Goal: Download file/media

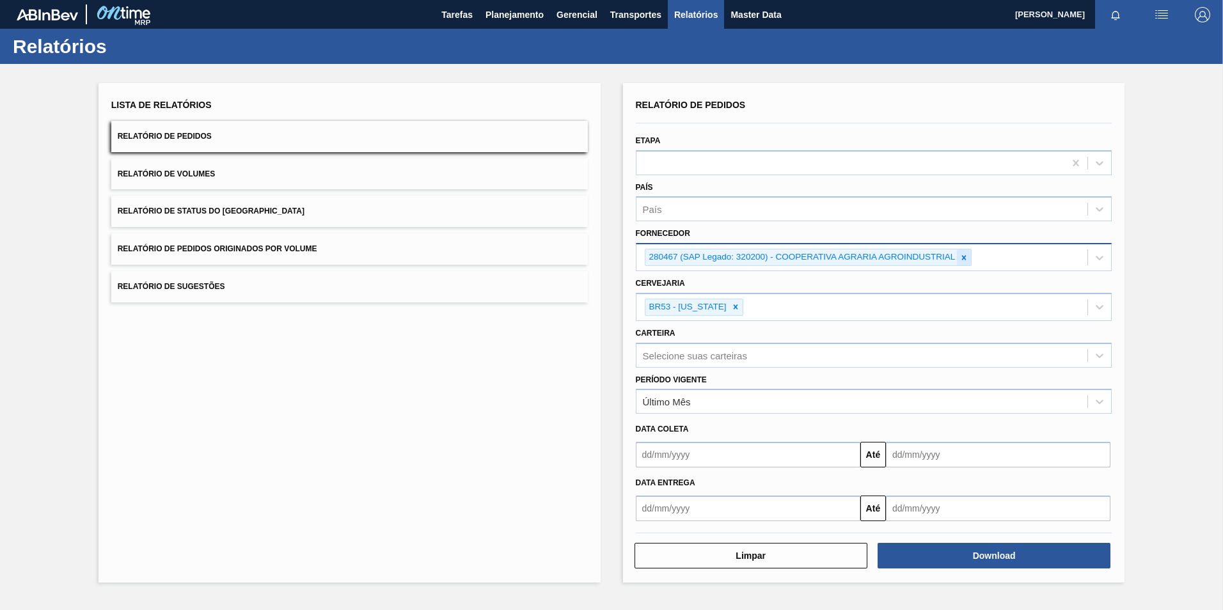
click at [964, 261] on icon at bounding box center [963, 257] width 9 height 9
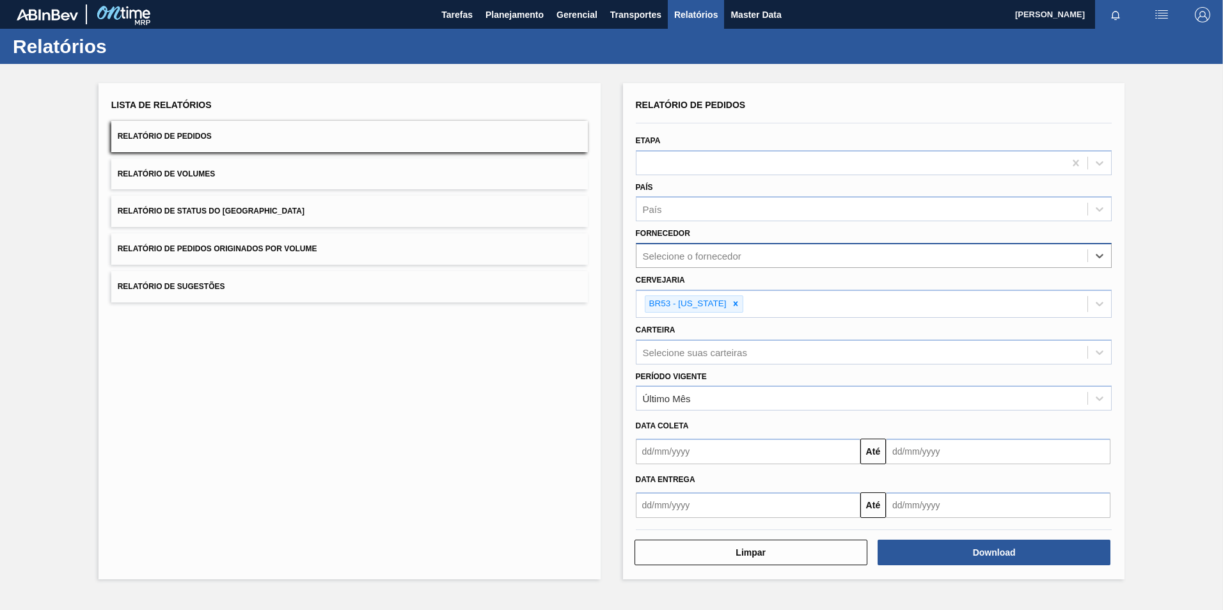
paste input "290167"
type input "290167"
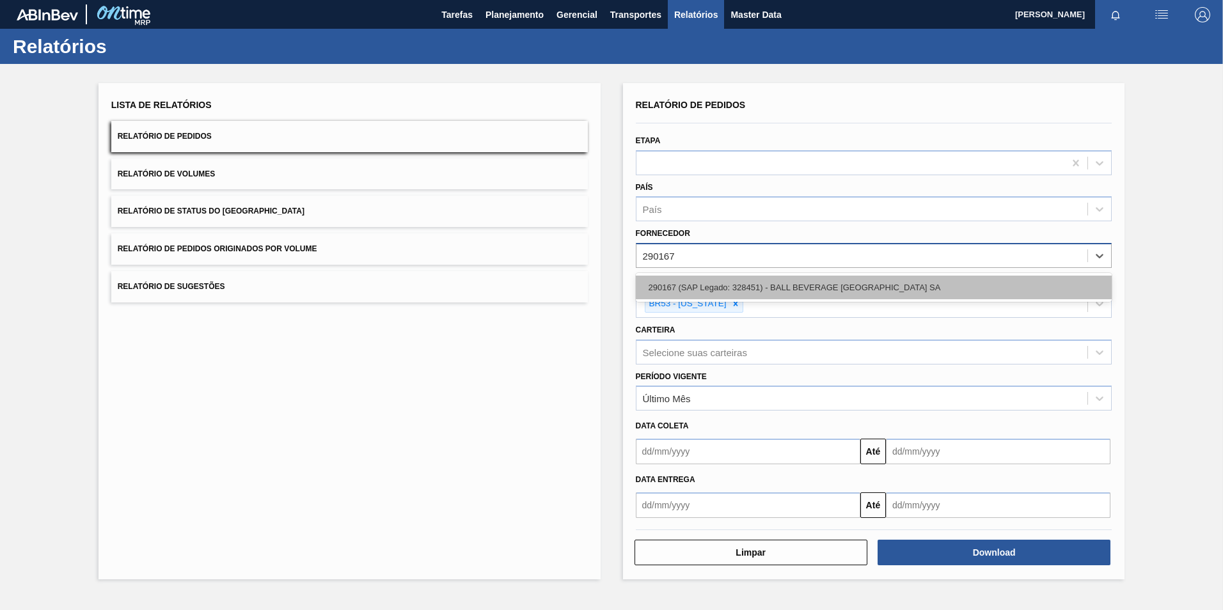
click at [719, 285] on div "290167 (SAP Legado: 328451) - BALL BEVERAGE [GEOGRAPHIC_DATA] SA" at bounding box center [874, 288] width 476 height 24
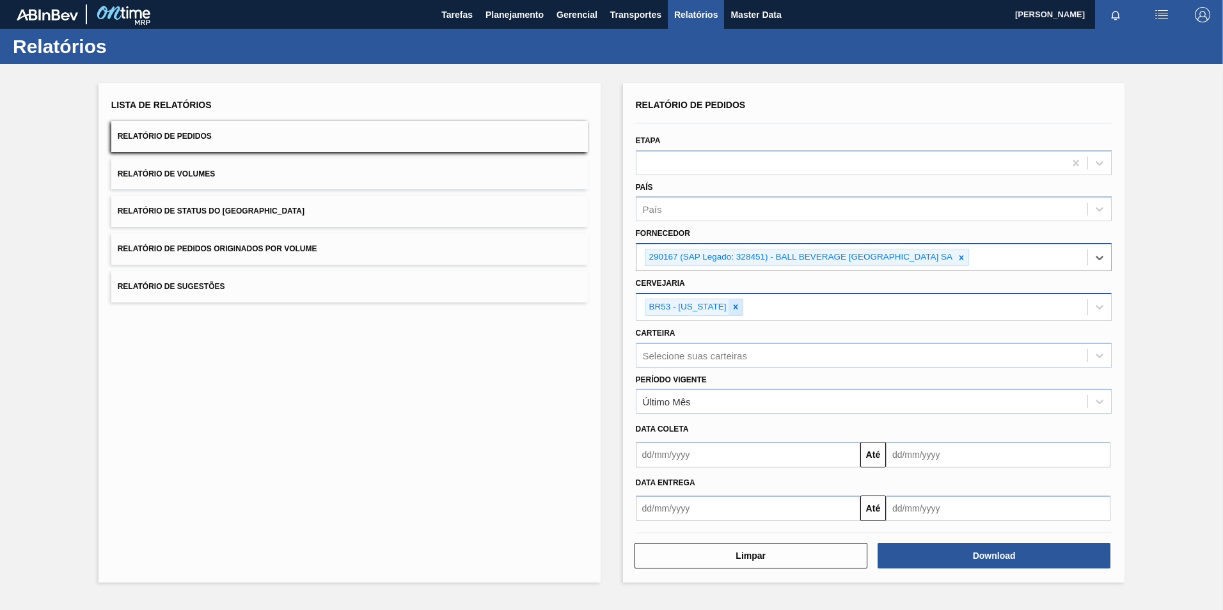
click at [731, 308] on icon at bounding box center [735, 306] width 9 height 9
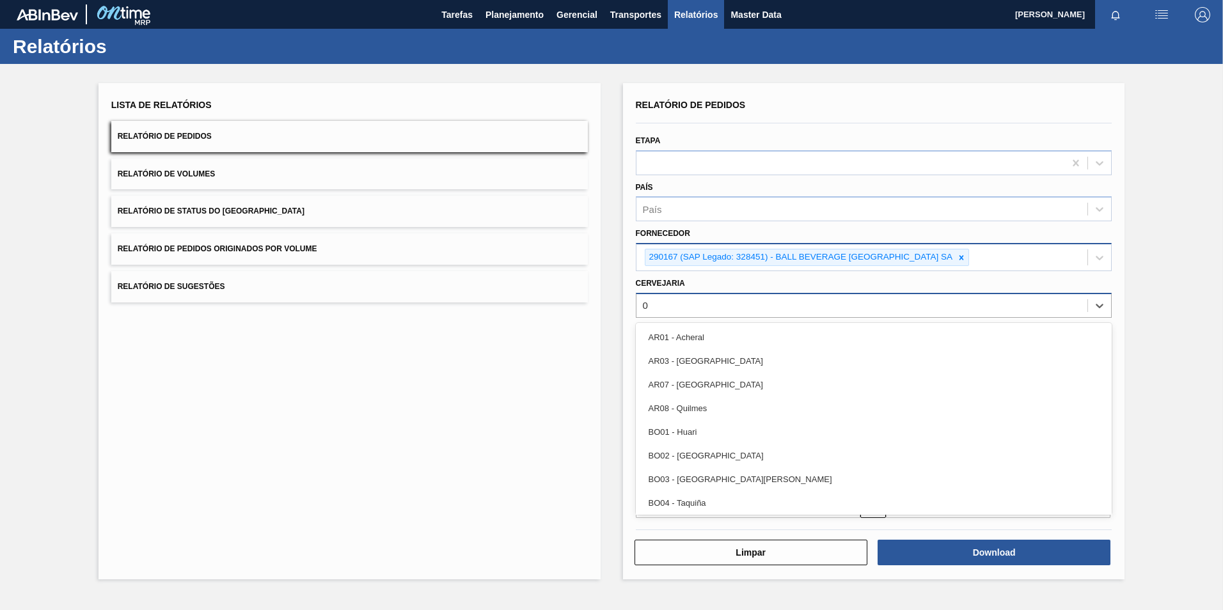
type input "05"
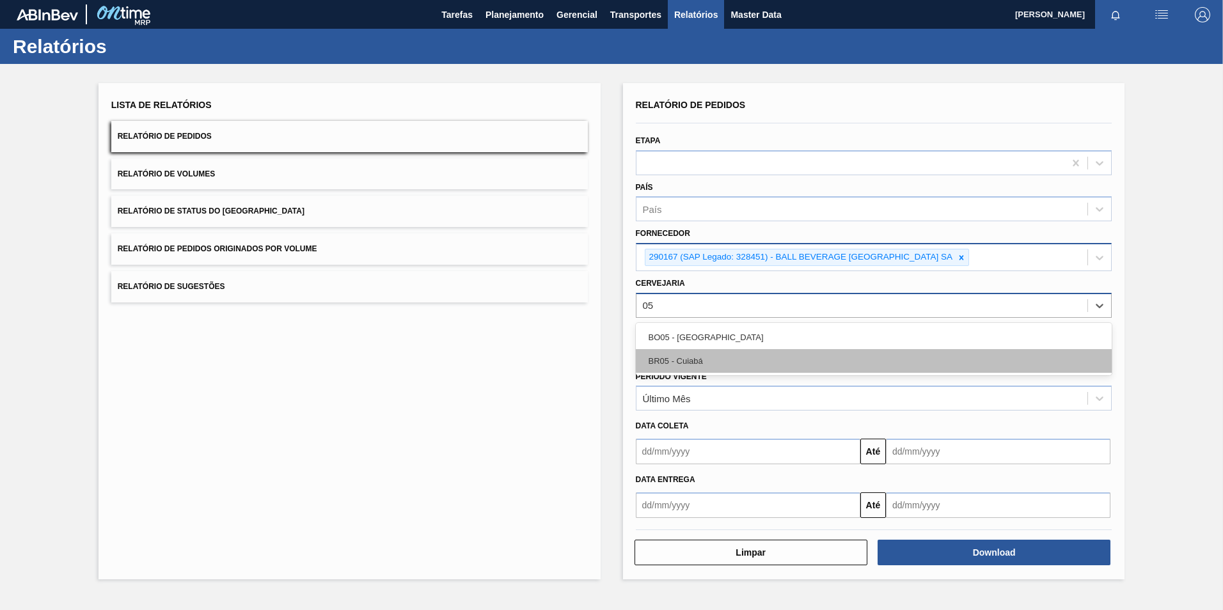
click at [705, 359] on div "BR05 - Cuiabá" at bounding box center [874, 361] width 476 height 24
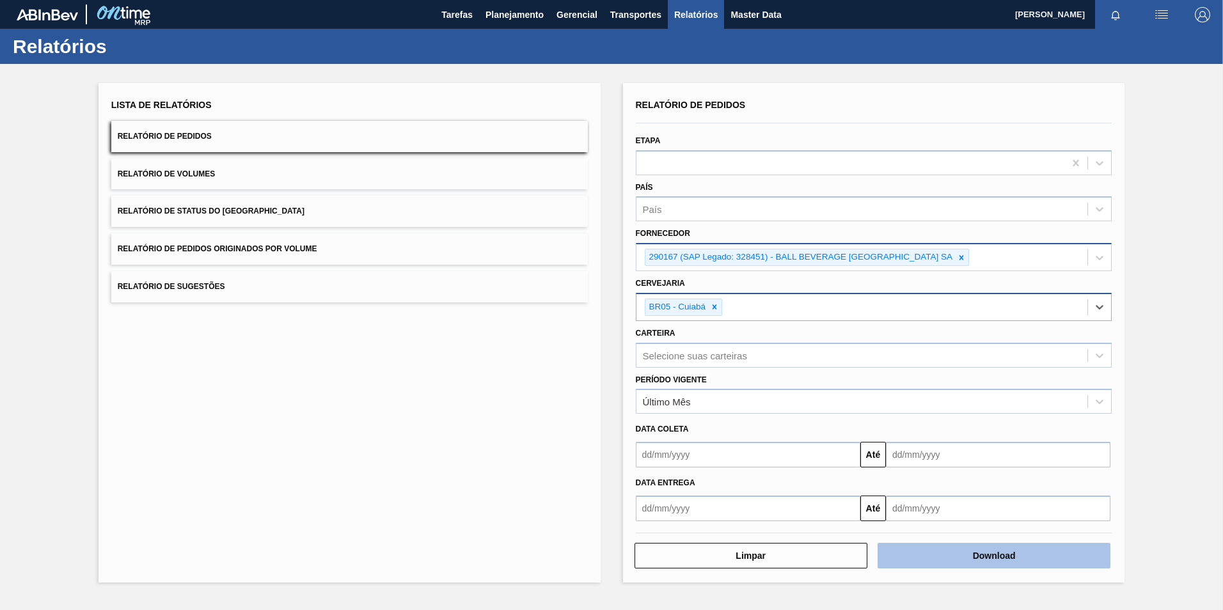
click at [938, 551] on button "Download" at bounding box center [993, 556] width 233 height 26
click at [964, 259] on icon at bounding box center [961, 257] width 4 height 4
paste input "290167"
type input "290167"
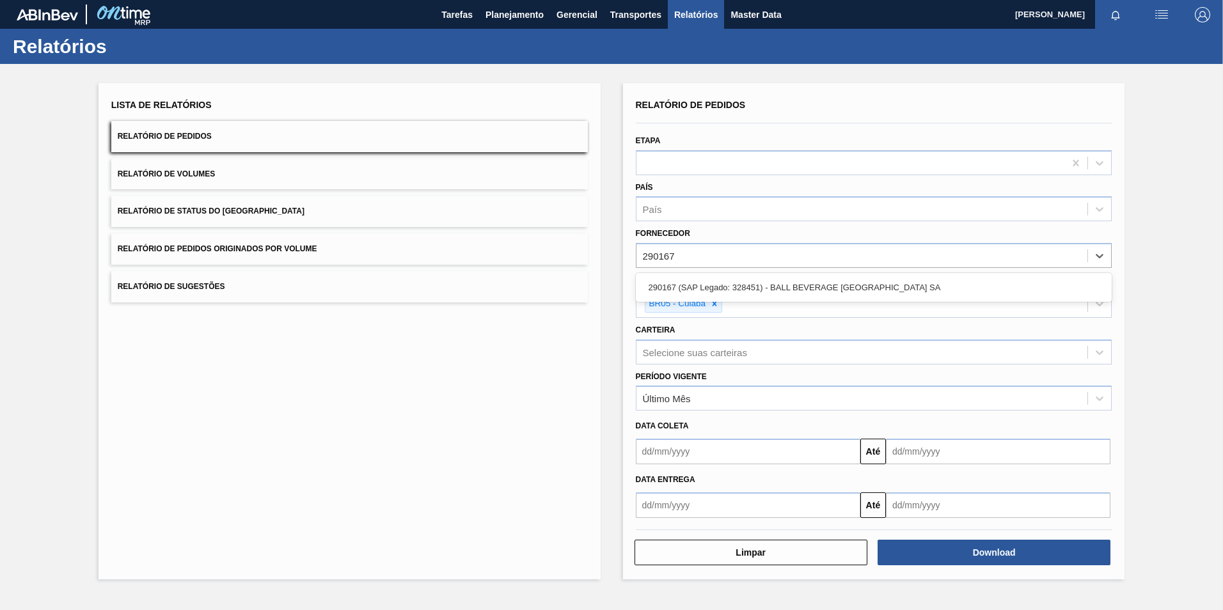
click at [712, 284] on div "290167 (SAP Legado: 328451) - BALL BEVERAGE [GEOGRAPHIC_DATA] SA" at bounding box center [874, 288] width 476 height 24
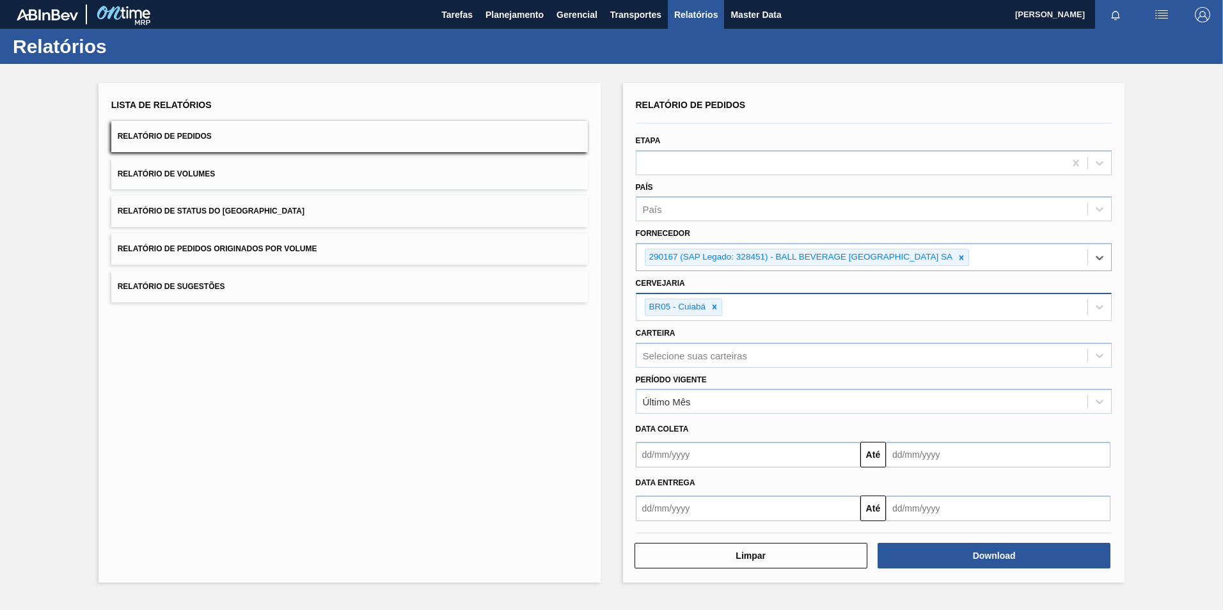
drag, startPoint x: 716, startPoint y: 311, endPoint x: 709, endPoint y: 313, distance: 6.7
click at [715, 311] on icon at bounding box center [714, 306] width 9 height 9
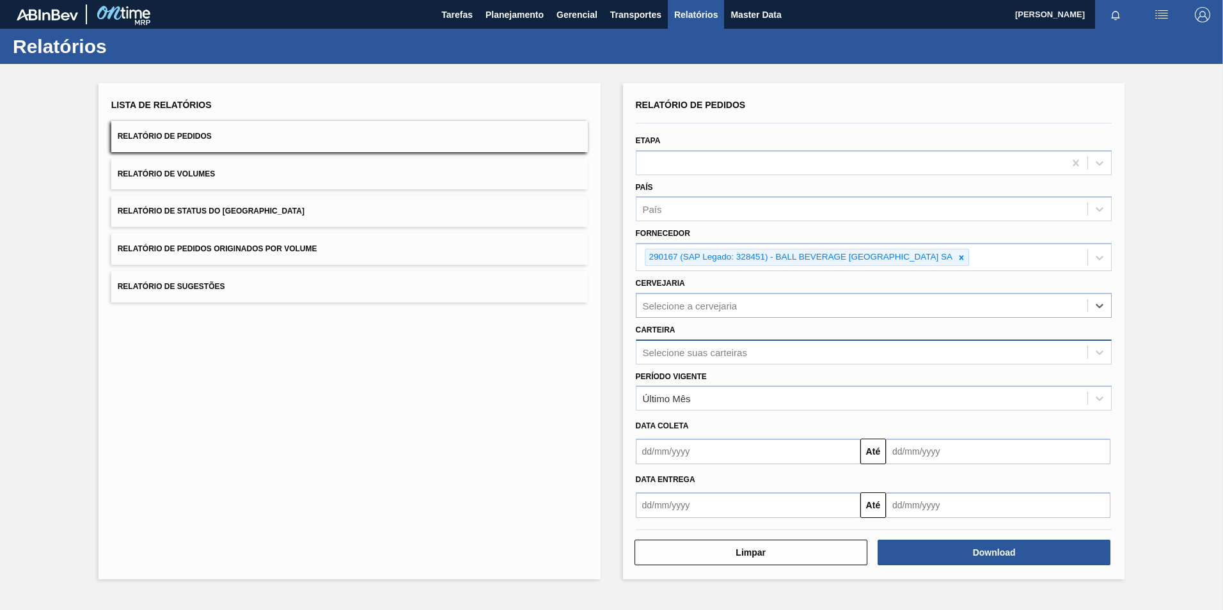
type input "R"
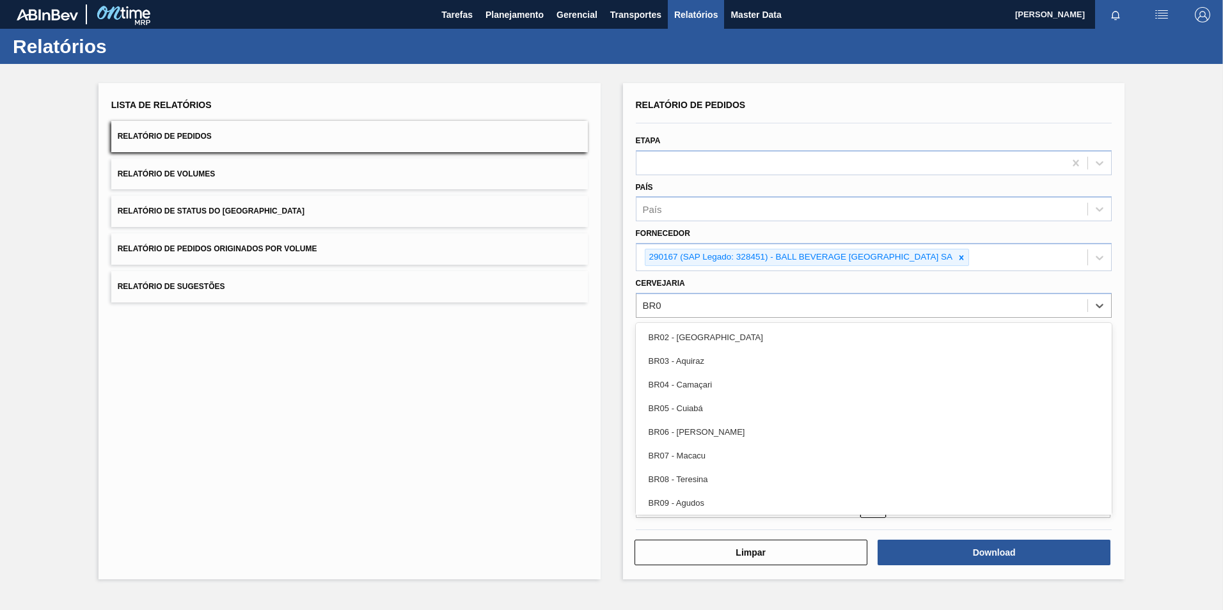
type input "BR05"
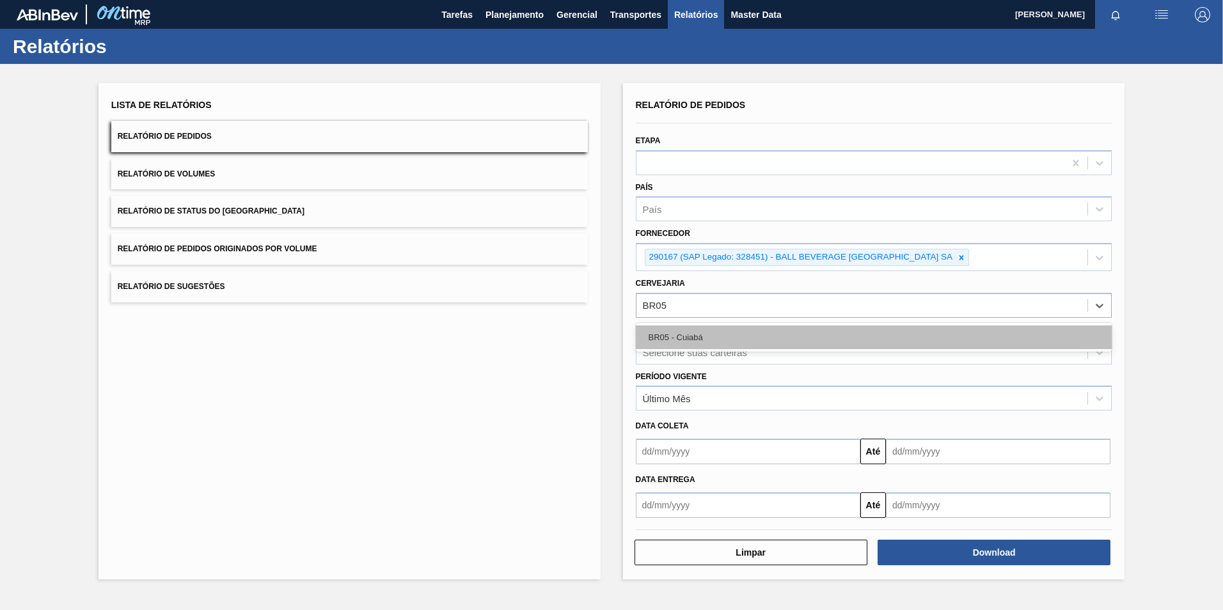
click at [679, 344] on div "BR05 - Cuiabá" at bounding box center [874, 337] width 476 height 24
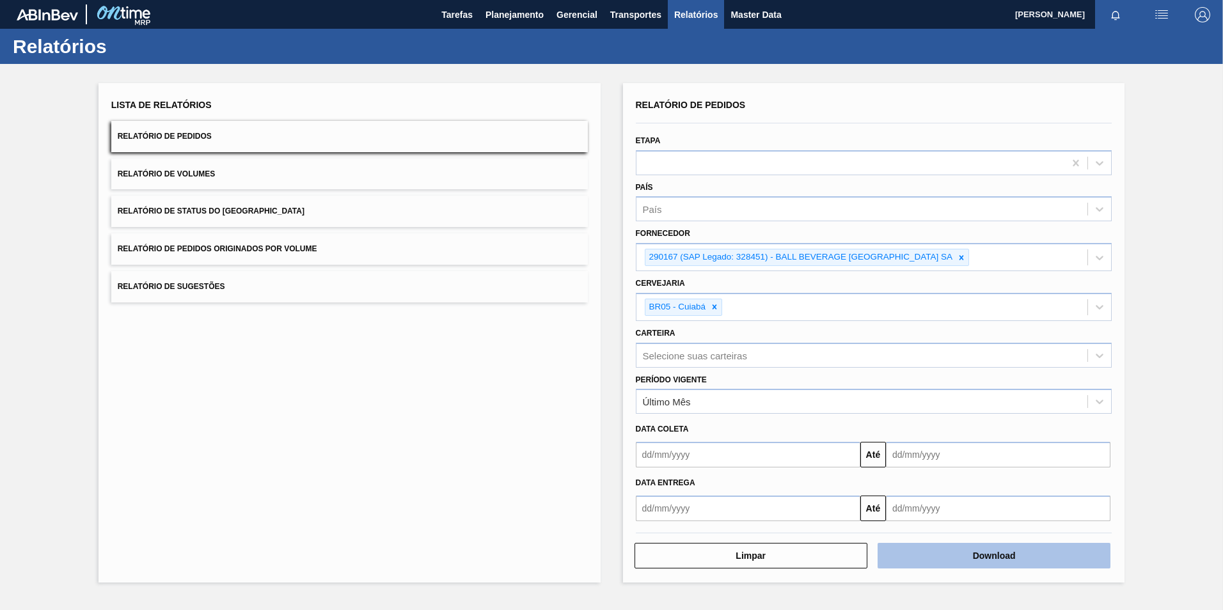
click at [941, 555] on button "Download" at bounding box center [993, 556] width 233 height 26
